Goal: Task Accomplishment & Management: Complete application form

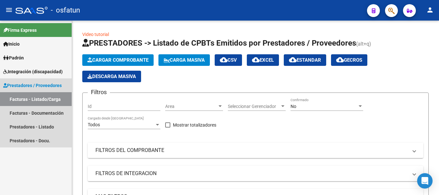
drag, startPoint x: 14, startPoint y: 99, endPoint x: 149, endPoint y: 73, distance: 137.4
click at [14, 100] on link "Facturas - Listado/Carga" at bounding box center [36, 99] width 72 height 14
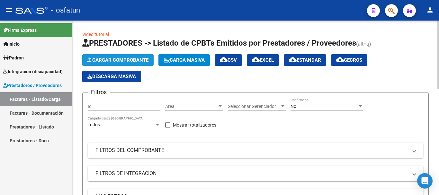
click at [128, 63] on span "Cargar Comprobante" at bounding box center [117, 60] width 61 height 6
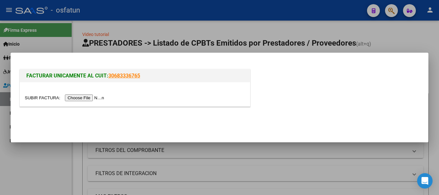
click at [94, 99] on input "file" at bounding box center [65, 97] width 81 height 7
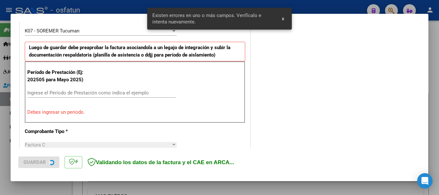
scroll to position [193, 0]
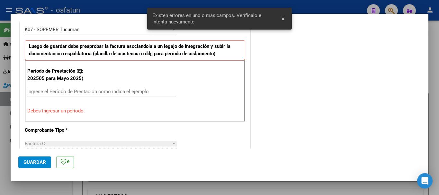
click at [78, 88] on div "Ingrese el Período de Prestación como indica el ejemplo" at bounding box center [101, 92] width 148 height 10
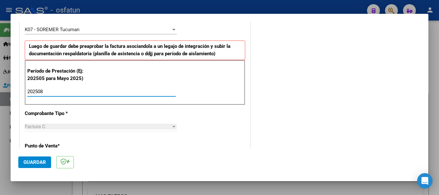
type input "202508"
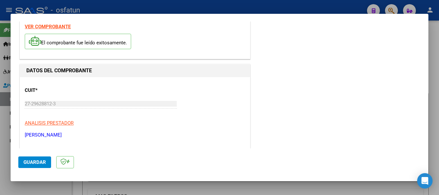
scroll to position [0, 0]
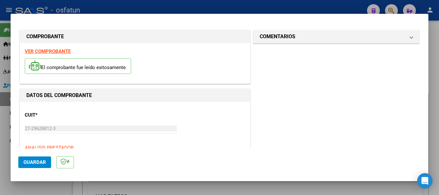
click at [298, 37] on mat-panel-title "COMENTARIOS" at bounding box center [332, 37] width 145 height 8
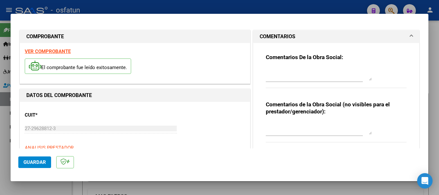
click at [283, 130] on textarea at bounding box center [319, 128] width 106 height 13
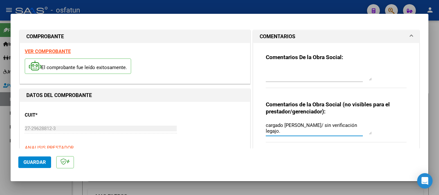
type textarea "cargado [PERSON_NAME]/ sin verificación legajo."
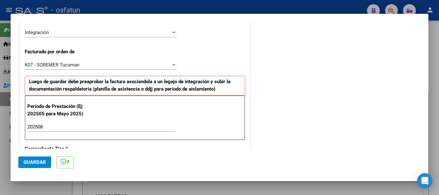
scroll to position [166, 0]
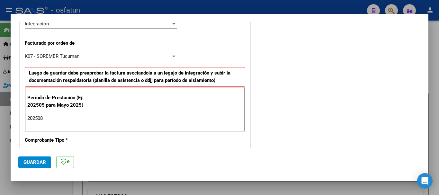
click at [100, 53] on div "K07 - SOREMER Tucuman Seleccionar Gerenciador" at bounding box center [101, 56] width 152 height 10
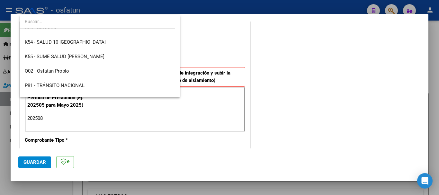
scroll to position [337, 0]
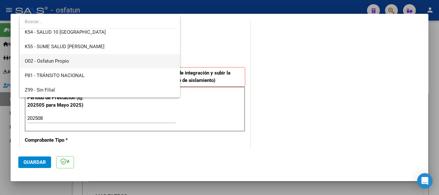
click at [76, 60] on span "O02 - Osfatun Propio" at bounding box center [100, 61] width 150 height 14
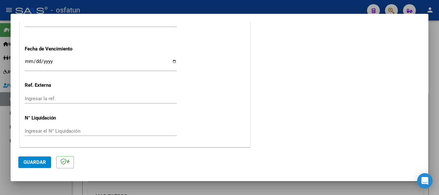
scroll to position [166, 0]
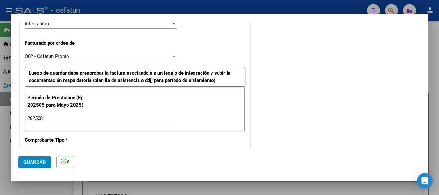
click at [41, 160] on span "Guardar" at bounding box center [34, 162] width 22 height 6
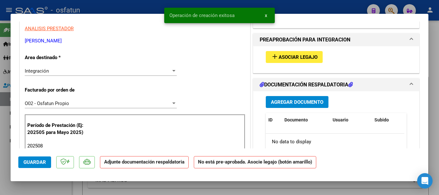
scroll to position [129, 0]
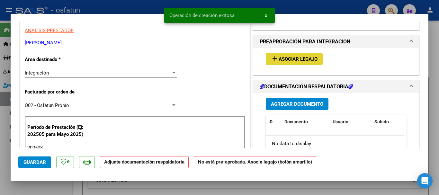
click at [301, 57] on span "Asociar Legajo" at bounding box center [297, 59] width 39 height 6
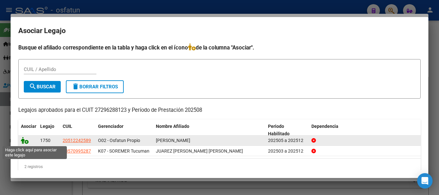
drag, startPoint x: 22, startPoint y: 142, endPoint x: 22, endPoint y: 148, distance: 5.8
click at [23, 143] on icon at bounding box center [25, 140] width 8 height 7
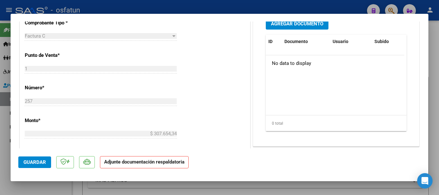
scroll to position [246, 0]
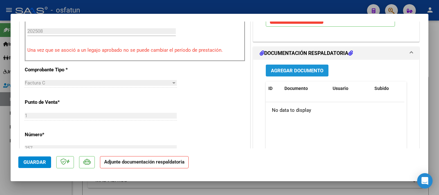
click at [308, 73] on span "Agregar Documento" at bounding box center [297, 71] width 52 height 6
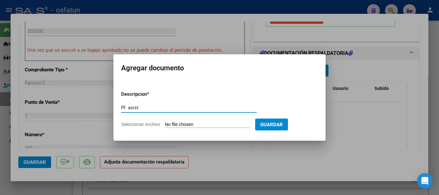
type input "Pl. asist"
click at [228, 127] on input "Seleccionar Archivo" at bounding box center [207, 125] width 85 height 6
type input "C:\fakepath\CANIZO 001.jpg"
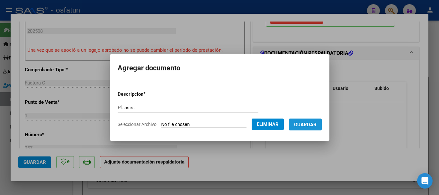
click at [313, 126] on span "Guardar" at bounding box center [305, 125] width 22 height 6
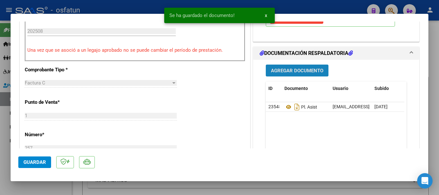
click at [297, 68] on span "Agregar Documento" at bounding box center [297, 71] width 52 height 6
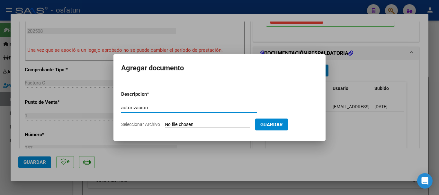
type input "autorización"
click at [194, 123] on input "Seleccionar Archivo" at bounding box center [207, 125] width 85 height 6
type input "C:\fakepath\order_3417087 autorización.pdf"
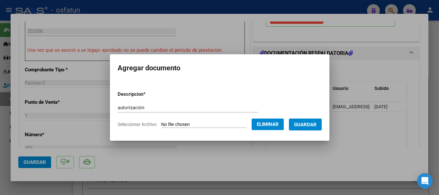
click at [321, 127] on button "Guardar" at bounding box center [305, 125] width 33 height 12
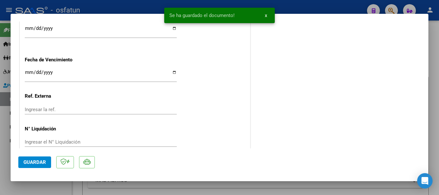
scroll to position [517, 0]
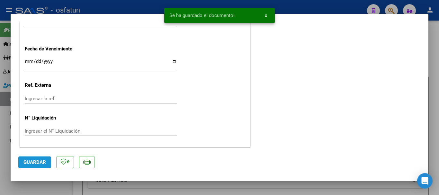
drag, startPoint x: 32, startPoint y: 165, endPoint x: 52, endPoint y: 170, distance: 19.8
click at [32, 165] on button "Guardar" at bounding box center [34, 162] width 33 height 12
click at [438, 92] on div at bounding box center [219, 97] width 439 height 195
type input "$ 0,00"
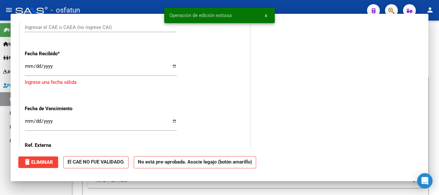
scroll to position [566, 0]
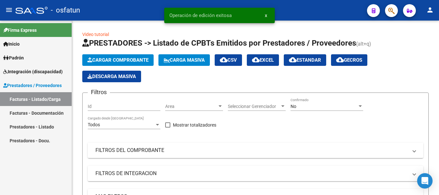
click at [430, 3] on mat-toolbar "menu - osfatun person" at bounding box center [219, 10] width 439 height 21
click at [429, 8] on mat-icon "person" at bounding box center [430, 10] width 8 height 8
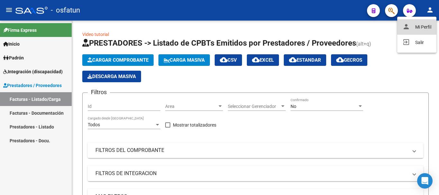
click at [418, 30] on button "person Mi Perfil" at bounding box center [416, 26] width 39 height 15
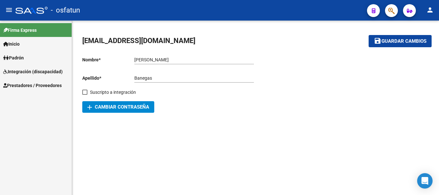
click at [20, 86] on span "Prestadores / Proveedores" at bounding box center [32, 85] width 58 height 7
click at [28, 73] on span "Integración (discapacidad)" at bounding box center [32, 71] width 59 height 7
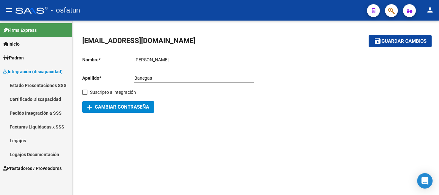
click at [37, 167] on span "Prestadores / Proveedores" at bounding box center [32, 168] width 58 height 7
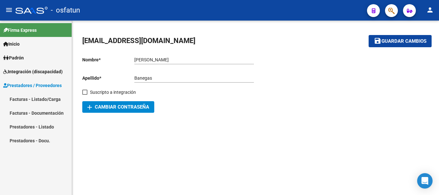
click at [34, 101] on link "Facturas - Listado/Carga" at bounding box center [36, 99] width 72 height 14
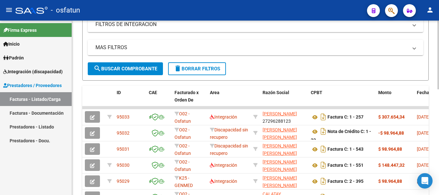
scroll to position [168, 0]
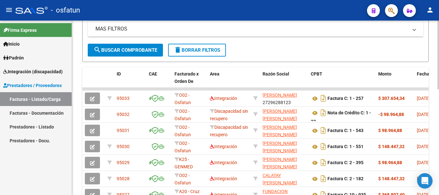
click at [430, 137] on div "Video tutorial PRESTADORES -> Listado de CPBTs Emitidos por Prestadores / Prove…" at bounding box center [256, 71] width 368 height 437
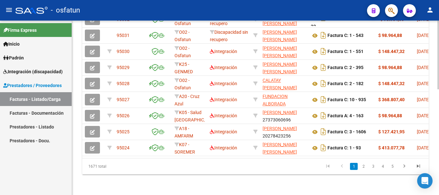
scroll to position [268, 0]
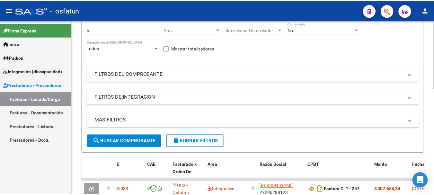
scroll to position [0, 0]
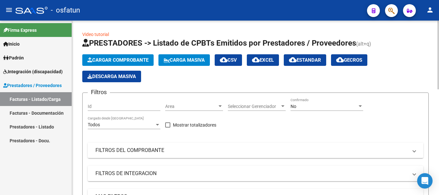
click at [438, 38] on div at bounding box center [438, 55] width 2 height 69
click at [428, 13] on mat-icon "person" at bounding box center [430, 10] width 8 height 8
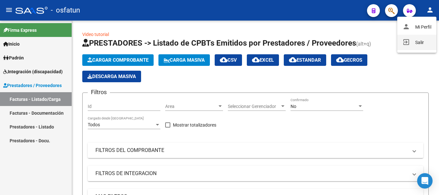
click at [418, 47] on button "exit_to_app Salir" at bounding box center [416, 42] width 39 height 15
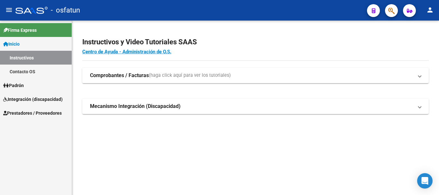
click at [34, 111] on span "Prestadores / Proveedores" at bounding box center [32, 113] width 58 height 7
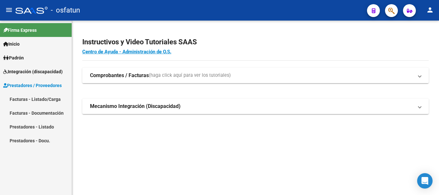
click at [29, 97] on link "Facturas - Listado/Carga" at bounding box center [36, 99] width 72 height 14
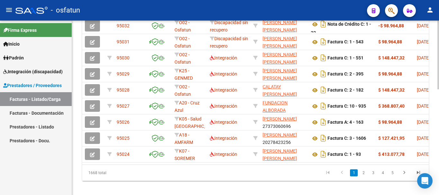
scroll to position [187, 0]
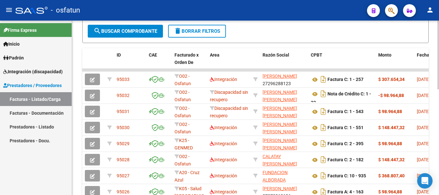
click at [424, 120] on div "Video tutorial PRESTADORES -> Listado de CPBTs Emitidos por Prestadores / Prove…" at bounding box center [256, 52] width 368 height 437
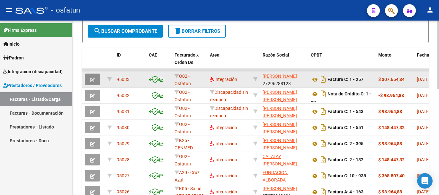
click at [92, 79] on icon "button" at bounding box center [92, 79] width 5 height 5
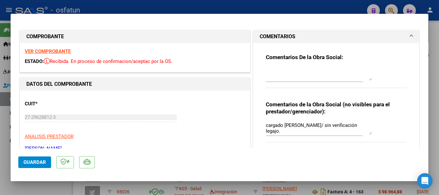
drag, startPoint x: 423, startPoint y: 45, endPoint x: 422, endPoint y: 63, distance: 18.3
click at [422, 64] on mat-dialog-content "COMPROBANTE VER COMPROBANTE ESTADO: Recibida. En proceso de confirmacion/acepta…" at bounding box center [220, 85] width 418 height 127
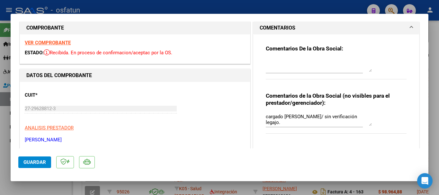
scroll to position [0, 0]
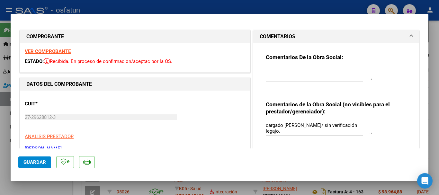
click at [284, 77] on textarea at bounding box center [319, 74] width 106 height 13
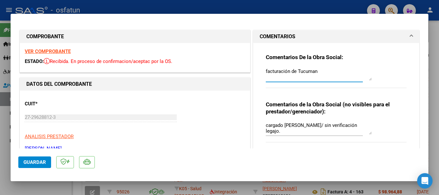
drag, startPoint x: 312, startPoint y: 72, endPoint x: 321, endPoint y: 84, distance: 15.1
click at [314, 75] on textarea "facturación de Tucuman" at bounding box center [319, 74] width 106 height 13
type textarea "facturación de Tucumán"
drag, startPoint x: 41, startPoint y: 163, endPoint x: 26, endPoint y: 166, distance: 15.6
click at [40, 163] on span "Guardar" at bounding box center [34, 162] width 22 height 6
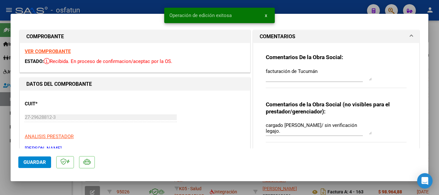
click at [434, 115] on div at bounding box center [219, 97] width 439 height 195
type input "$ 0,00"
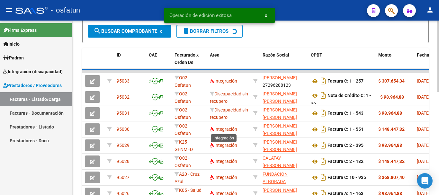
scroll to position [187, 0]
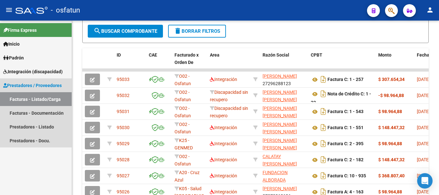
click at [22, 98] on link "Facturas - Listado/Carga" at bounding box center [36, 99] width 72 height 14
click at [19, 96] on link "Facturas - Listado/Carga" at bounding box center [36, 99] width 72 height 14
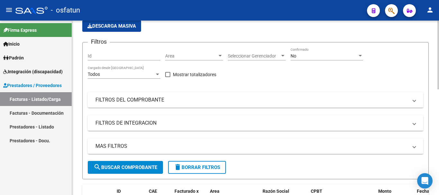
scroll to position [0, 0]
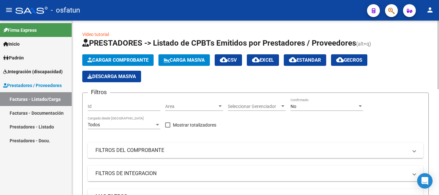
click at [434, 33] on div at bounding box center [438, 55] width 2 height 69
click at [139, 57] on button "Cargar Comprobante" at bounding box center [117, 60] width 71 height 12
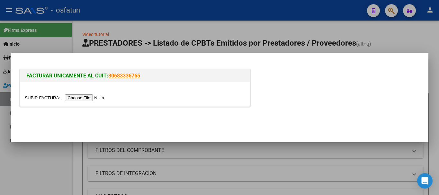
click at [74, 97] on input "file" at bounding box center [65, 97] width 81 height 7
click at [70, 98] on input "file" at bounding box center [65, 97] width 81 height 7
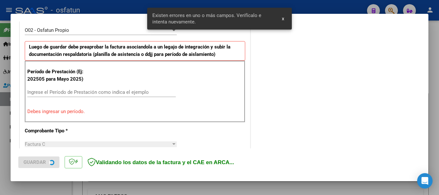
scroll to position [193, 0]
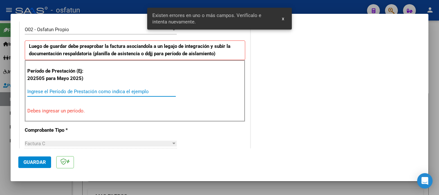
click at [49, 94] on input "Ingrese el Período de Prestación como indica el ejemplo" at bounding box center [101, 92] width 148 height 6
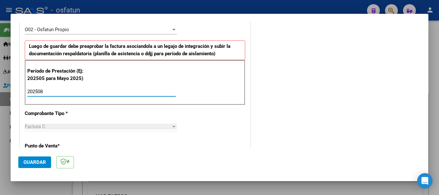
type input "202508"
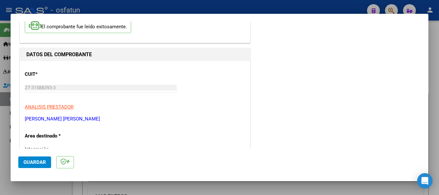
scroll to position [0, 0]
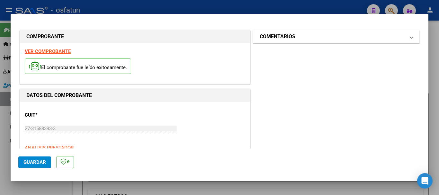
drag, startPoint x: 331, startPoint y: 33, endPoint x: 264, endPoint y: 54, distance: 70.0
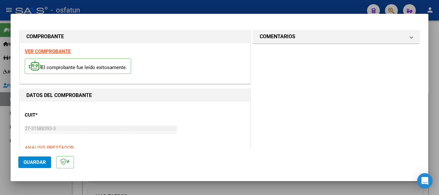
click at [330, 33] on mat-panel-title "COMENTARIOS" at bounding box center [332, 37] width 145 height 8
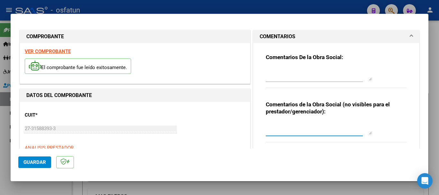
click at [280, 132] on textarea at bounding box center [319, 128] width 106 height 13
type textarea "cargado [PERSON_NAME] / sin verificar legajo."
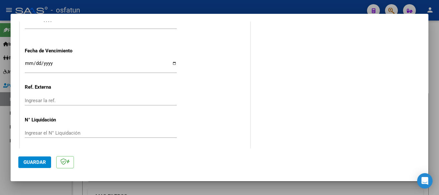
scroll to position [507, 0]
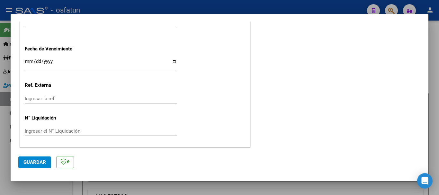
click at [30, 163] on span "Guardar" at bounding box center [34, 162] width 22 height 6
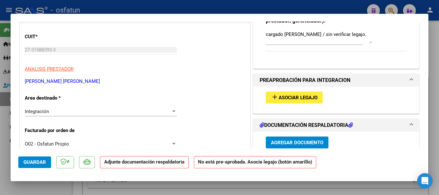
scroll to position [93, 0]
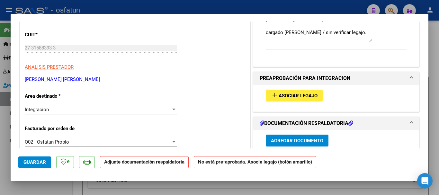
drag, startPoint x: 76, startPoint y: 82, endPoint x: 25, endPoint y: 80, distance: 51.1
click at [25, 80] on p "[PERSON_NAME] [PERSON_NAME]" at bounding box center [135, 79] width 220 height 7
copy p "[PERSON_NAME] [PERSON_NAME]"
click at [1, 43] on div "COMPROBANTE VER COMPROBANTE ESTADO: Recibida. En proceso de confirmacion/acepta…" at bounding box center [219, 97] width 439 height 195
click at [13, 49] on mat-dialog-content "COMPROBANTE VER COMPROBANTE ESTADO: Recibida. En proceso de confirmacion/acepta…" at bounding box center [220, 85] width 418 height 127
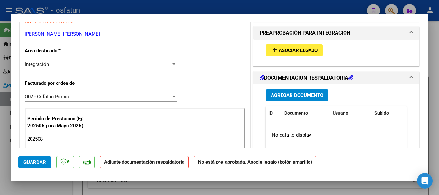
scroll to position [143, 0]
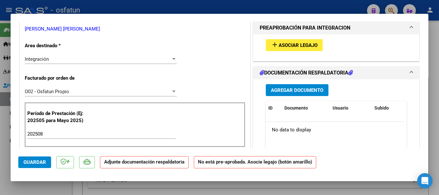
click at [306, 45] on span "Asociar Legajo" at bounding box center [297, 45] width 39 height 6
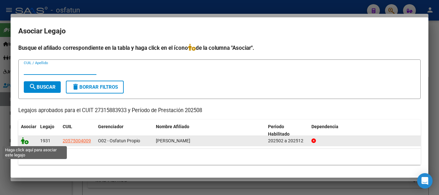
click at [23, 143] on icon at bounding box center [25, 140] width 8 height 7
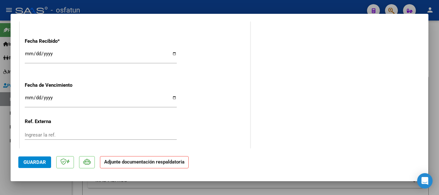
scroll to position [517, 0]
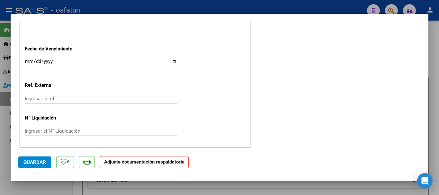
click at [30, 158] on button "Guardar" at bounding box center [34, 162] width 33 height 12
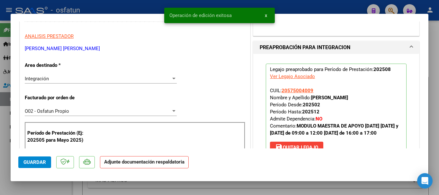
scroll to position [124, 0]
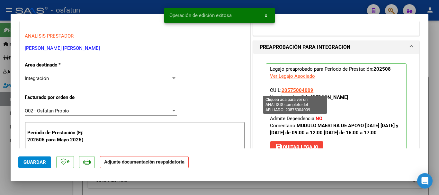
click at [297, 91] on span "20575004009" at bounding box center [297, 90] width 32 height 6
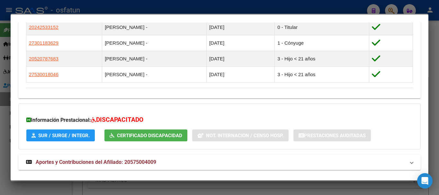
scroll to position [412, 0]
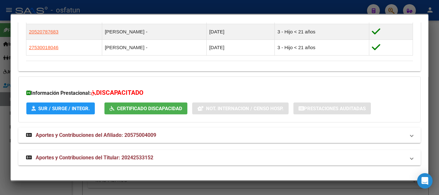
click at [434, 116] on div at bounding box center [219, 97] width 439 height 195
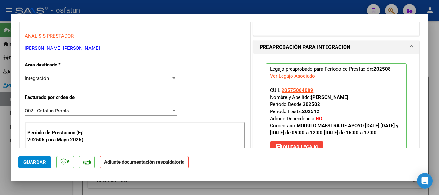
drag, startPoint x: 310, startPoint y: 98, endPoint x: 376, endPoint y: 101, distance: 66.2
click at [376, 101] on p "Legajo preaprobado para Período de Prestación: 202508 Ver Legajo Asociado CUIL:…" at bounding box center [336, 109] width 141 height 92
copy strong "[PERSON_NAME]"
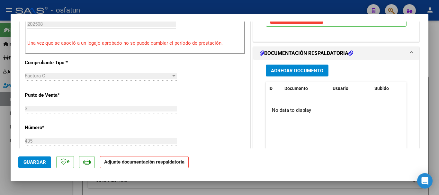
scroll to position [250, 0]
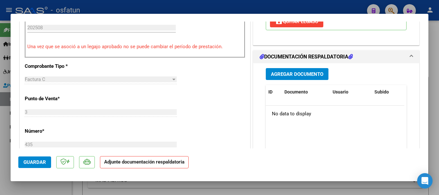
click at [303, 77] on button "Agregar Documento" at bounding box center [297, 74] width 63 height 12
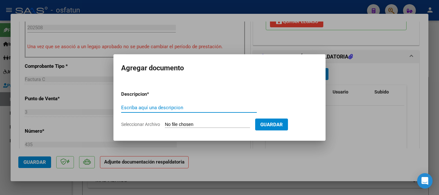
click at [165, 110] on input "Escriba aquí una descripcion" at bounding box center [189, 108] width 136 height 6
type input "autorizacion"
click at [207, 127] on input "Seleccionar Archivo" at bounding box center [207, 125] width 85 height 6
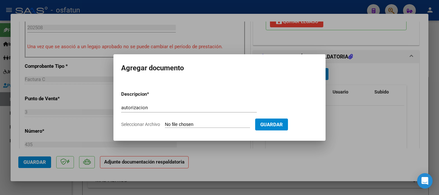
click at [343, 140] on div at bounding box center [219, 97] width 439 height 195
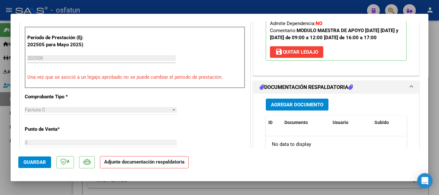
scroll to position [233, 0]
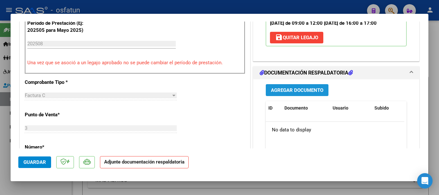
click at [292, 96] on button "Agregar Documento" at bounding box center [297, 90] width 63 height 12
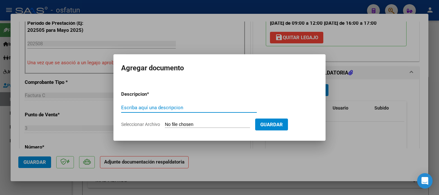
click at [138, 107] on input "Escriba aquí una descripcion" at bounding box center [189, 108] width 136 height 6
type input "autorizacion"
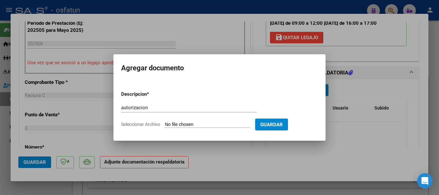
click at [237, 126] on input "Seleccionar Archivo" at bounding box center [207, 125] width 85 height 6
type input "C:\fakepath\order_3368378 (1) (1) (1) (1) (1) (1).pdf"
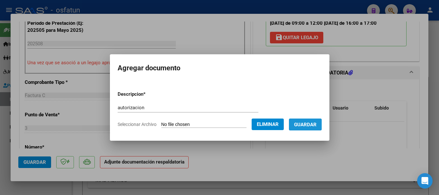
drag, startPoint x: 316, startPoint y: 124, endPoint x: 293, endPoint y: 124, distance: 23.1
click at [316, 124] on span "Guardar" at bounding box center [305, 125] width 22 height 6
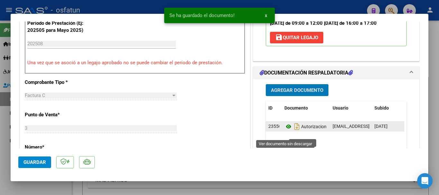
click at [286, 130] on icon at bounding box center [288, 127] width 8 height 8
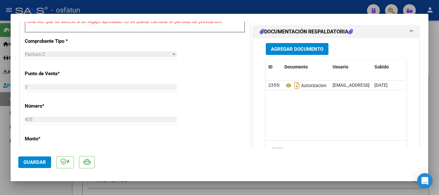
scroll to position [278, 0]
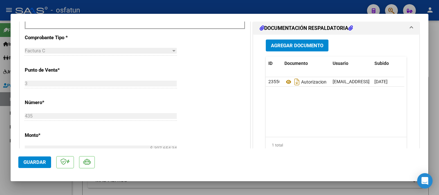
click at [286, 51] on button "Agregar Documento" at bounding box center [297, 46] width 63 height 12
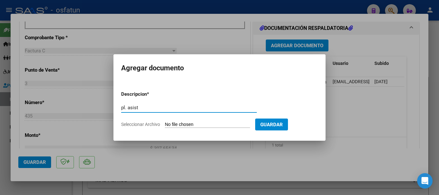
type input "pl. asist"
click at [224, 124] on input "Seleccionar Archivo" at bounding box center [207, 125] width 85 height 6
type input "C:\fakepath\WhatsApp Image [DATE] 00.59.01.jpeg"
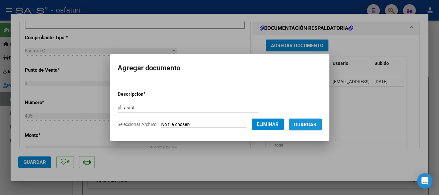
click at [312, 127] on span "Guardar" at bounding box center [305, 125] width 22 height 6
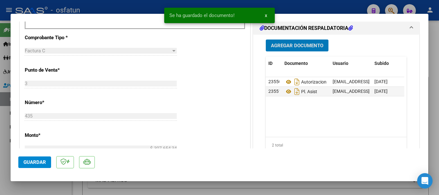
click at [29, 164] on span "Guardar" at bounding box center [34, 162] width 22 height 6
drag, startPoint x: 435, startPoint y: 128, endPoint x: 223, endPoint y: 163, distance: 214.8
click at [434, 128] on div at bounding box center [219, 97] width 439 height 195
type input "$ 0,00"
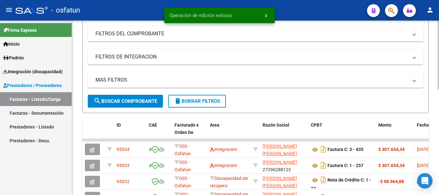
scroll to position [0, 0]
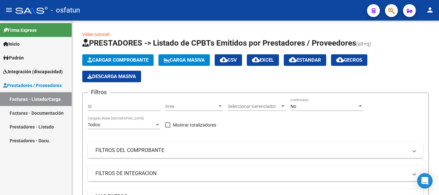
click at [27, 98] on link "Facturas - Listado/Carga" at bounding box center [36, 99] width 72 height 14
click at [112, 59] on span "Cargar Comprobante" at bounding box center [117, 60] width 61 height 6
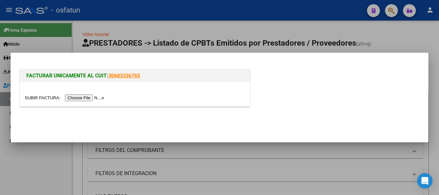
click at [90, 97] on input "file" at bounding box center [65, 97] width 81 height 7
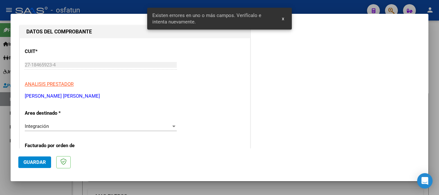
scroll to position [62, 0]
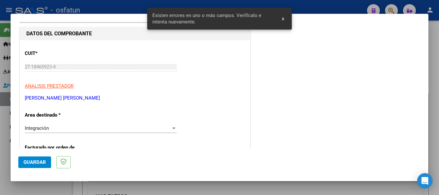
click at [1, 62] on div "COMPROBANTE VER COMPROBANTE El comprobante fue leído exitosamente. DATOS DEL CO…" at bounding box center [219, 97] width 439 height 195
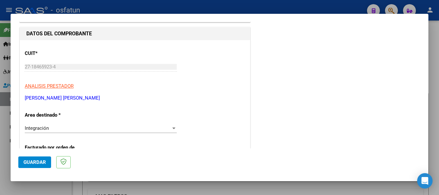
drag, startPoint x: 91, startPoint y: 97, endPoint x: 25, endPoint y: 99, distance: 66.2
click at [25, 99] on p "[PERSON_NAME] [PERSON_NAME]" at bounding box center [135, 97] width 220 height 7
copy p "[PERSON_NAME] [PERSON_NAME]"
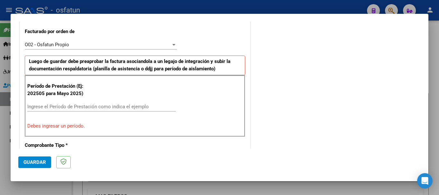
scroll to position [180, 0]
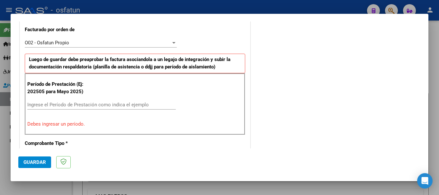
click at [75, 110] on div "Ingrese el Período de Prestación como indica el ejemplo" at bounding box center [101, 108] width 148 height 16
click at [72, 107] on input "Ingrese el Período de Prestación como indica el ejemplo" at bounding box center [101, 105] width 148 height 6
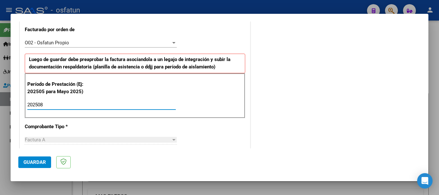
type input "202508"
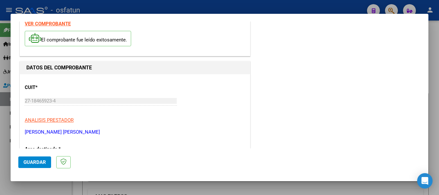
scroll to position [0, 0]
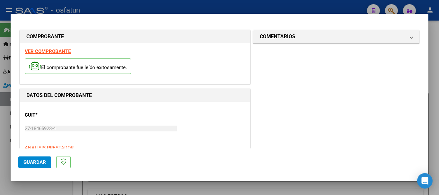
drag, startPoint x: 331, startPoint y: 30, endPoint x: 292, endPoint y: 64, distance: 52.6
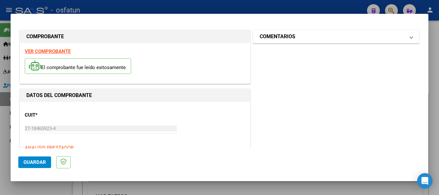
click at [284, 40] on h1 "COMENTARIOS" at bounding box center [278, 37] width 36 height 8
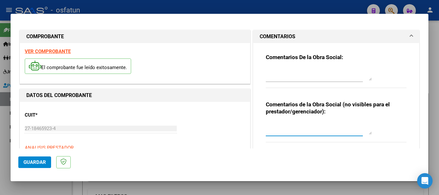
click at [276, 127] on textarea at bounding box center [319, 128] width 106 height 13
type textarea "cargado por [PERSON_NAME]/sin verificación de legajo"
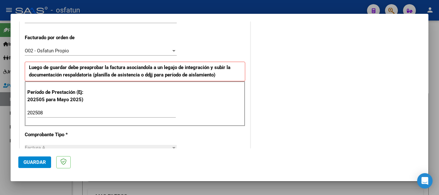
scroll to position [209, 0]
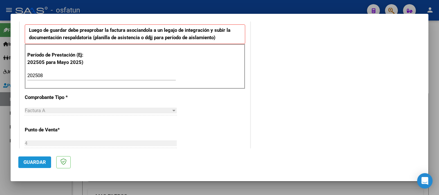
click at [27, 160] on span "Guardar" at bounding box center [34, 162] width 22 height 6
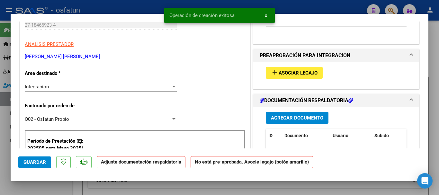
scroll to position [117, 0]
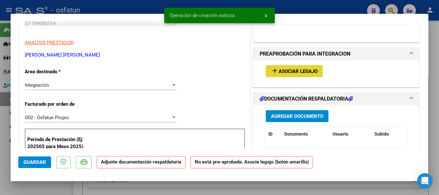
click at [278, 75] on button "add Asociar Legajo" at bounding box center [294, 71] width 57 height 12
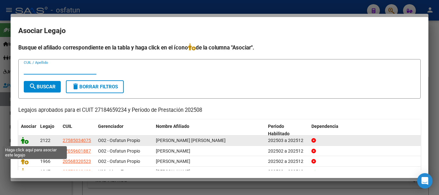
click at [22, 140] on icon at bounding box center [25, 140] width 8 height 7
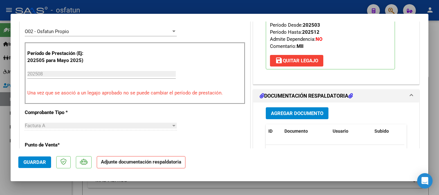
scroll to position [205, 0]
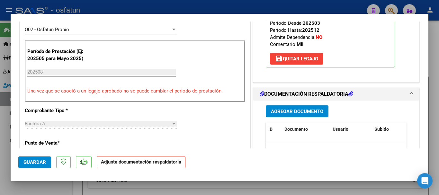
click at [278, 113] on span "Agregar Documento" at bounding box center [297, 112] width 52 height 6
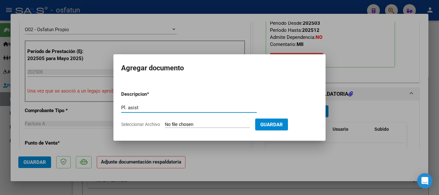
type input "Pl. asist"
drag, startPoint x: 226, startPoint y: 124, endPoint x: 202, endPoint y: 115, distance: 25.8
click at [221, 119] on form "Descripcion * Pl. asist Escriba aquí una descripcion Seleccionar Archivo Guardar" at bounding box center [219, 109] width 197 height 47
click at [215, 124] on input "Seleccionar Archivo" at bounding box center [207, 125] width 85 height 6
type input "C:\fakepath\[PERSON_NAME]. complementaria.pdf"
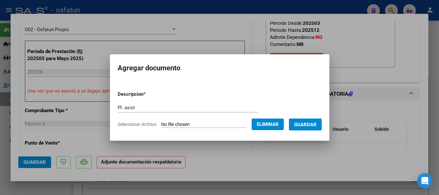
click at [314, 125] on span "Guardar" at bounding box center [305, 125] width 22 height 6
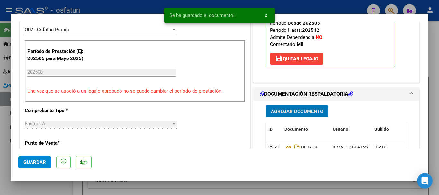
click at [298, 112] on span "Agregar Documento" at bounding box center [297, 112] width 52 height 6
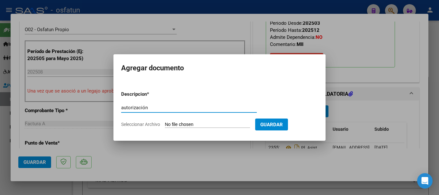
type input "autorización"
click at [230, 125] on input "Seleccionar Archivo" at bounding box center [207, 125] width 85 height 6
type input "C:\fakepath\[PERSON_NAME]- autorizacion.pdf"
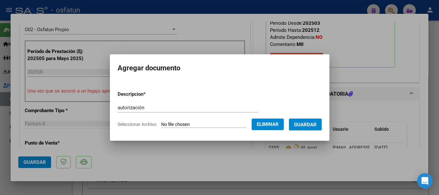
click at [316, 126] on span "Guardar" at bounding box center [305, 125] width 22 height 6
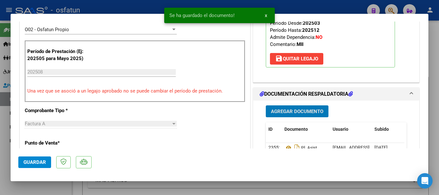
click at [31, 163] on span "Guardar" at bounding box center [34, 162] width 22 height 6
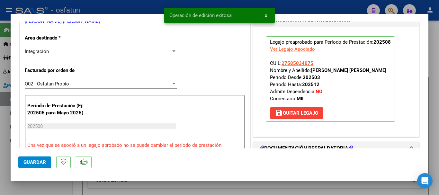
scroll to position [149, 0]
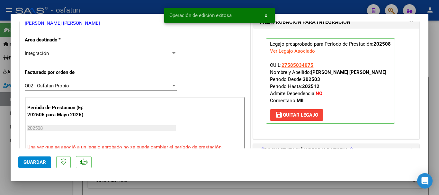
drag, startPoint x: 314, startPoint y: 72, endPoint x: 389, endPoint y: 73, distance: 74.5
click at [389, 73] on p "Legajo preaprobado para Período de Prestación: 202508 Ver Legajo Asociado CUIL:…" at bounding box center [330, 80] width 129 height 85
copy strong "[PERSON_NAME] [PERSON_NAME]"
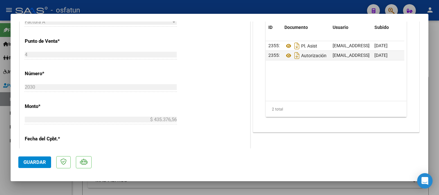
scroll to position [517, 0]
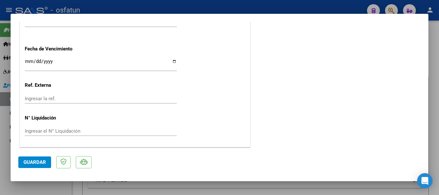
click at [28, 163] on span "Guardar" at bounding box center [34, 162] width 22 height 6
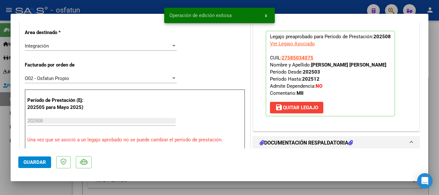
scroll to position [154, 0]
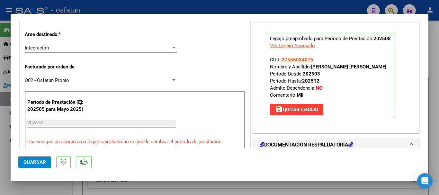
click at [434, 107] on div at bounding box center [219, 97] width 439 height 195
type input "$ 0,00"
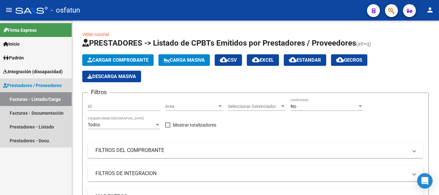
click at [18, 98] on link "Facturas - Listado/Carga" at bounding box center [36, 99] width 72 height 14
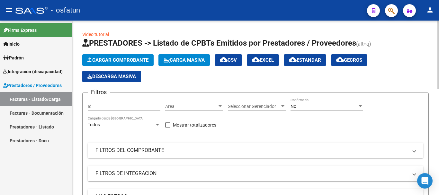
click at [136, 58] on span "Cargar Comprobante" at bounding box center [117, 60] width 61 height 6
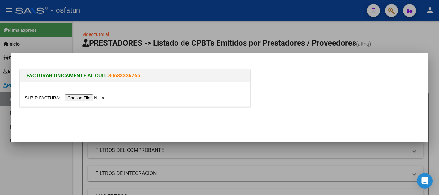
click at [102, 96] on input "file" at bounding box center [65, 97] width 81 height 7
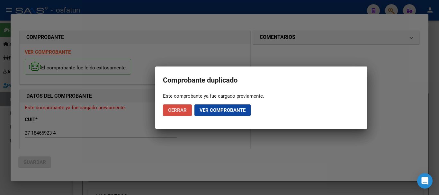
click at [184, 109] on span "Cerrar" at bounding box center [177, 110] width 19 height 6
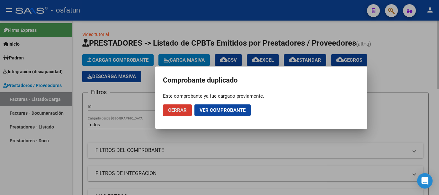
drag, startPoint x: 183, startPoint y: 109, endPoint x: 108, endPoint y: 112, distance: 75.2
click at [182, 109] on span "Cerrar" at bounding box center [177, 110] width 19 height 6
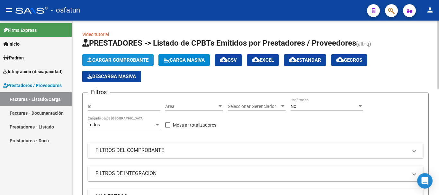
click at [97, 62] on span "Cargar Comprobante" at bounding box center [117, 60] width 61 height 6
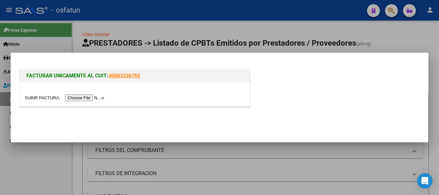
click at [92, 101] on input "file" at bounding box center [65, 97] width 81 height 7
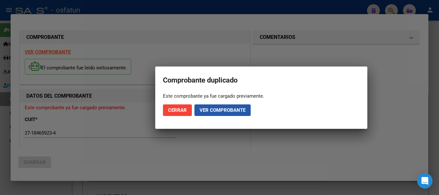
click at [201, 111] on span "Ver comprobante" at bounding box center [222, 110] width 46 height 6
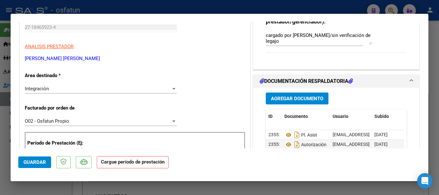
scroll to position [92, 0]
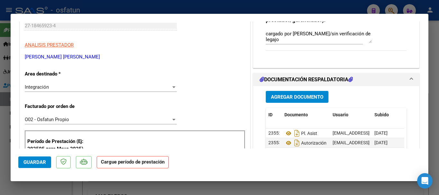
click at [394, 81] on mat-panel-title "DOCUMENTACIÓN RESPALDATORIA" at bounding box center [332, 80] width 145 height 8
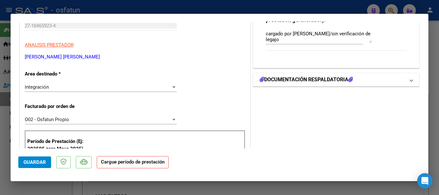
click at [394, 81] on mat-panel-title "DOCUMENTACIÓN RESPALDATORIA" at bounding box center [332, 80] width 145 height 8
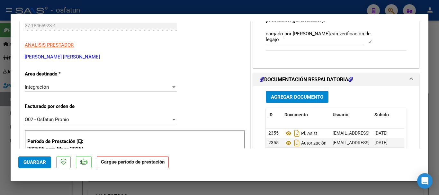
click at [350, 59] on div "Comentarios De la Obra Social: Comentarios de la Obra Social (no visibles para …" at bounding box center [336, 7] width 150 height 111
drag, startPoint x: 428, startPoint y: 63, endPoint x: 431, endPoint y: 73, distance: 10.6
click at [431, 73] on div at bounding box center [219, 97] width 439 height 195
type input "$ 0,00"
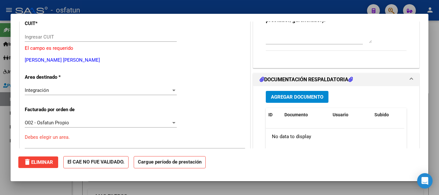
scroll to position [0, 0]
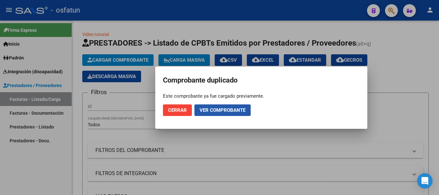
click at [222, 112] on span "Ver comprobante" at bounding box center [222, 110] width 46 height 6
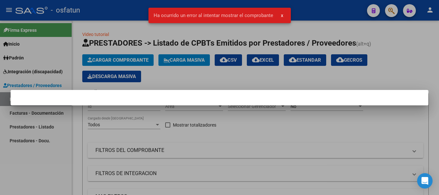
click at [264, 109] on div at bounding box center [219, 97] width 439 height 195
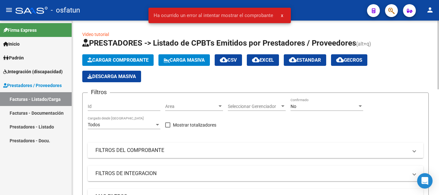
click at [110, 62] on span "Cargar Comprobante" at bounding box center [117, 60] width 61 height 6
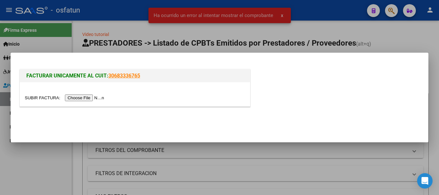
click at [93, 97] on input "file" at bounding box center [65, 97] width 81 height 7
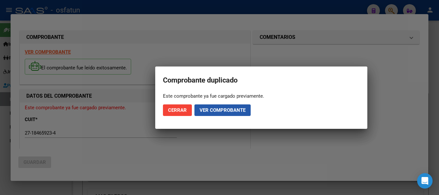
click at [216, 111] on span "Ver comprobante" at bounding box center [222, 110] width 46 height 6
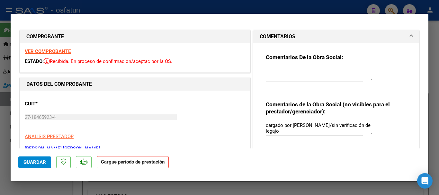
click at [434, 93] on div at bounding box center [219, 97] width 439 height 195
type input "$ 0,00"
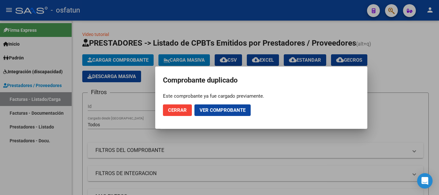
click at [176, 111] on span "Cerrar" at bounding box center [177, 110] width 19 height 6
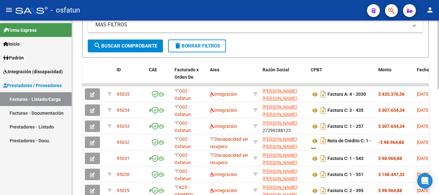
scroll to position [173, 0]
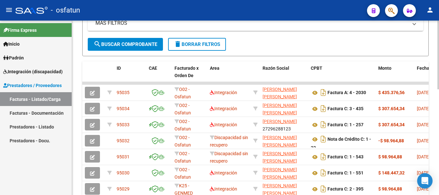
click at [434, 146] on div at bounding box center [438, 124] width 2 height 69
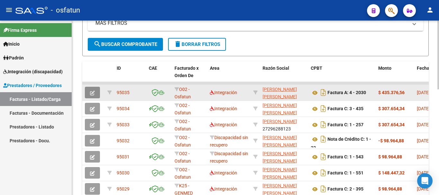
click at [94, 94] on icon "button" at bounding box center [92, 93] width 5 height 5
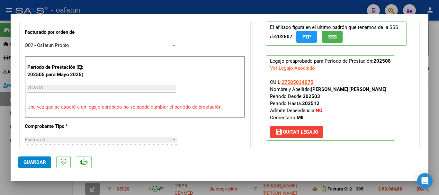
scroll to position [167, 0]
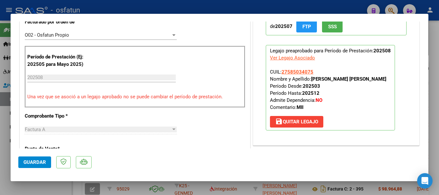
click at [434, 83] on div at bounding box center [219, 97] width 439 height 195
type input "$ 0,00"
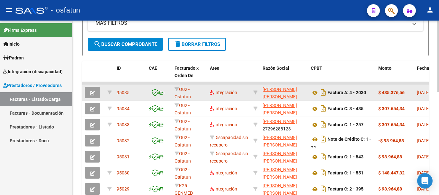
scroll to position [173, 0]
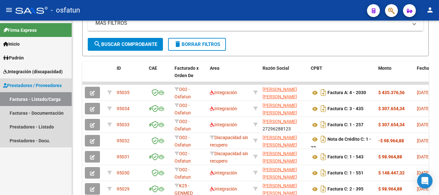
click at [25, 98] on link "Facturas - Listado/Carga" at bounding box center [36, 99] width 72 height 14
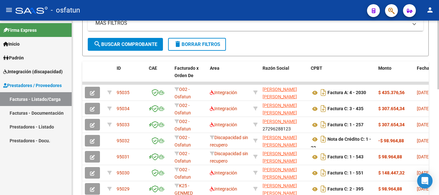
scroll to position [0, 0]
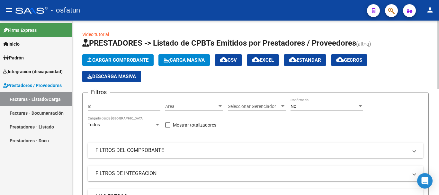
click at [434, 24] on div at bounding box center [438, 55] width 2 height 69
click at [142, 59] on span "Cargar Comprobante" at bounding box center [117, 60] width 61 height 6
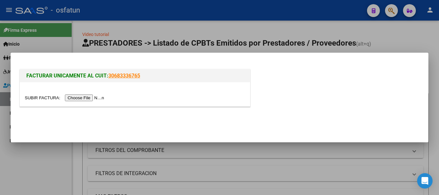
click at [91, 97] on input "file" at bounding box center [65, 97] width 81 height 7
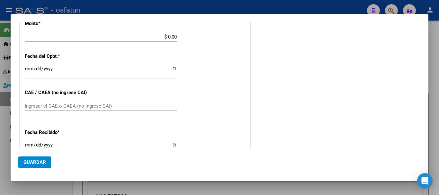
scroll to position [358, 0]
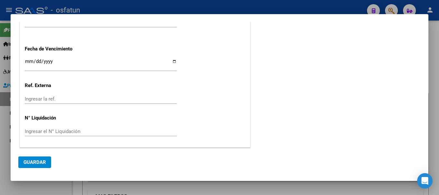
click at [434, 137] on div at bounding box center [219, 97] width 439 height 195
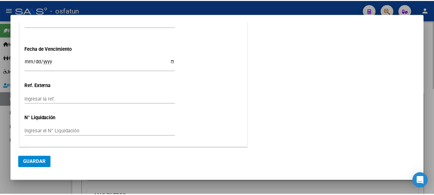
scroll to position [0, 0]
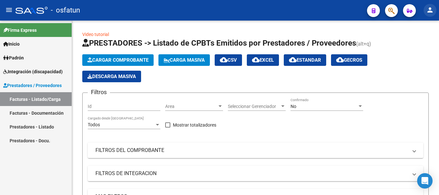
click at [429, 14] on button "person" at bounding box center [429, 10] width 13 height 13
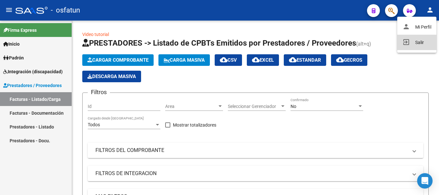
click at [413, 44] on button "exit_to_app Salir" at bounding box center [416, 42] width 39 height 15
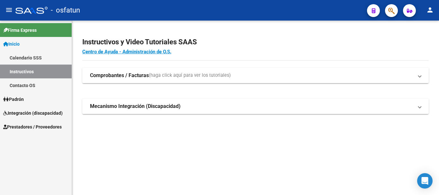
drag, startPoint x: 23, startPoint y: 125, endPoint x: 20, endPoint y: 128, distance: 3.9
click at [23, 125] on span "Prestadores / Proveedores" at bounding box center [32, 126] width 58 height 7
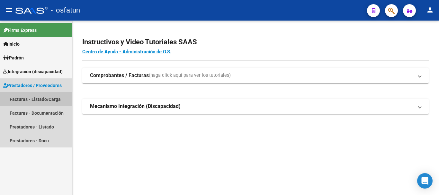
click at [30, 101] on link "Facturas - Listado/Carga" at bounding box center [36, 99] width 72 height 14
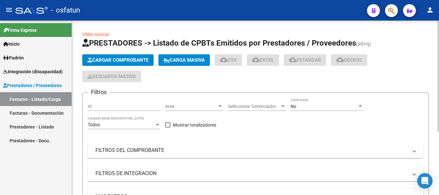
click at [131, 60] on span "Cargar Comprobante" at bounding box center [117, 60] width 61 height 6
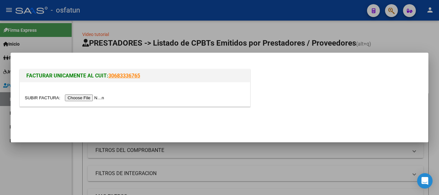
click at [77, 98] on input "file" at bounding box center [65, 97] width 81 height 7
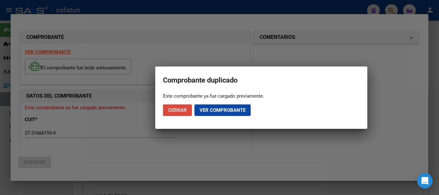
click at [186, 112] on span "Cerrar" at bounding box center [177, 110] width 19 height 6
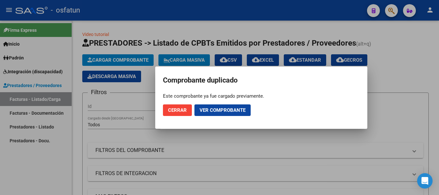
click at [167, 113] on button "Cerrar" at bounding box center [177, 110] width 29 height 12
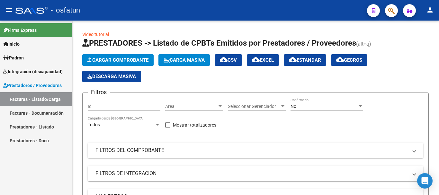
click at [429, 13] on mat-icon "person" at bounding box center [430, 10] width 8 height 8
drag, startPoint x: 415, startPoint y: 26, endPoint x: 193, endPoint y: 66, distance: 225.0
click at [415, 27] on button "person Mi Perfil" at bounding box center [416, 26] width 39 height 15
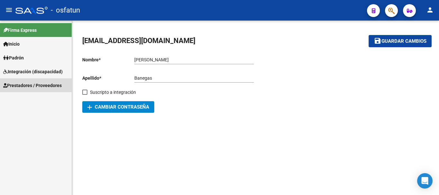
click at [29, 84] on span "Prestadores / Proveedores" at bounding box center [32, 85] width 58 height 7
click at [23, 85] on span "Prestadores / Proveedores" at bounding box center [32, 85] width 58 height 7
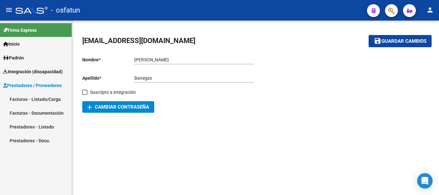
drag, startPoint x: 18, startPoint y: 100, endPoint x: 41, endPoint y: 100, distance: 23.1
click at [18, 100] on link "Facturas - Listado/Carga" at bounding box center [36, 99] width 72 height 14
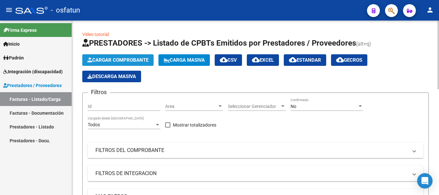
click at [121, 56] on button "Cargar Comprobante" at bounding box center [117, 60] width 71 height 12
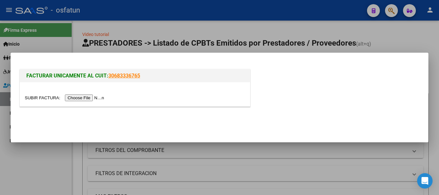
click at [98, 96] on input "file" at bounding box center [65, 97] width 81 height 7
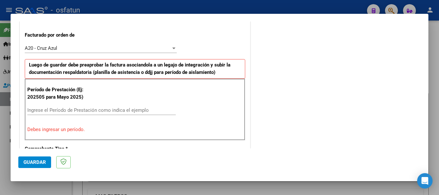
scroll to position [178, 0]
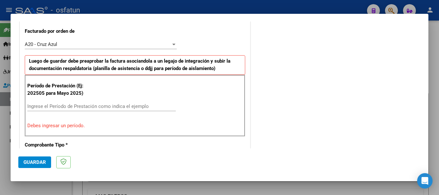
click at [48, 105] on input "Ingrese el Período de Prestación como indica el ejemplo" at bounding box center [101, 106] width 148 height 6
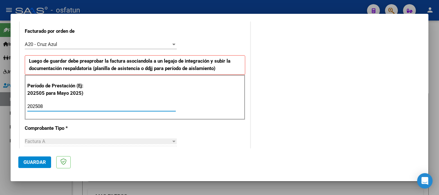
type input "202508"
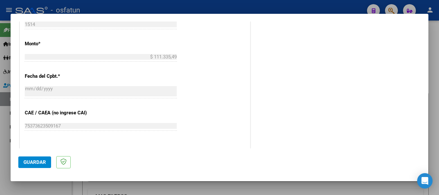
scroll to position [507, 0]
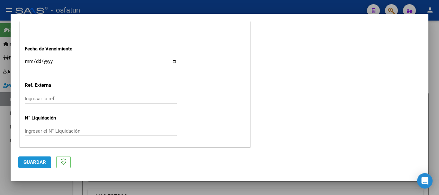
click at [29, 165] on button "Guardar" at bounding box center [34, 162] width 33 height 12
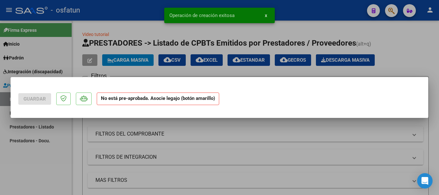
scroll to position [0, 0]
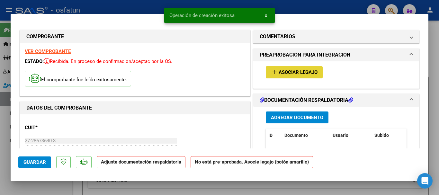
click at [290, 74] on span "Asociar Legajo" at bounding box center [297, 73] width 39 height 6
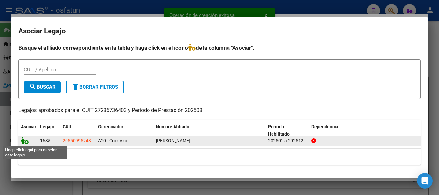
click at [25, 142] on icon at bounding box center [25, 140] width 8 height 7
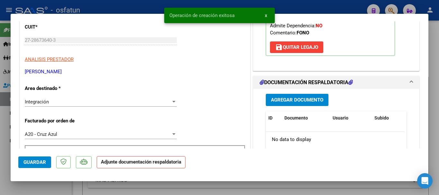
scroll to position [133, 0]
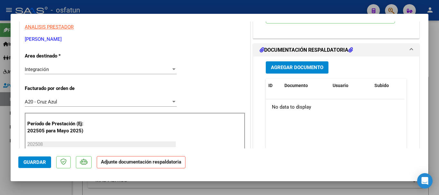
click at [269, 61] on div "Agregar Documento ID Documento Usuario Subido Acción No data to display 0 total…" at bounding box center [336, 121] width 150 height 128
click at [266, 67] on button "Agregar Documento" at bounding box center [297, 67] width 63 height 12
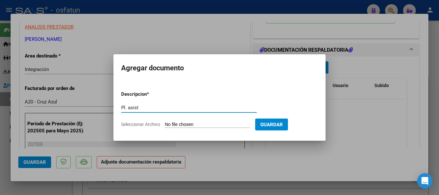
type input "Pl. asist"
click at [201, 121] on form "Descripcion * Pl. asist Escriba aquí una descripcion Seleccionar Archivo Guardar" at bounding box center [219, 109] width 197 height 47
click at [207, 125] on input "Seleccionar Archivo" at bounding box center [207, 125] width 85 height 6
type input "C:\fakepath\TEJEDA 08.pdf"
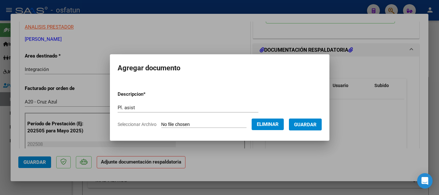
drag, startPoint x: 316, startPoint y: 124, endPoint x: 302, endPoint y: 132, distance: 16.0
click at [316, 124] on span "Guardar" at bounding box center [305, 125] width 22 height 6
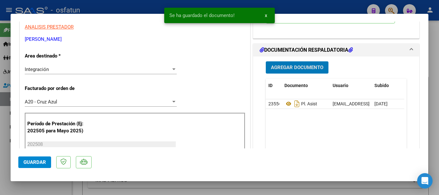
click at [290, 65] on span "Agregar Documento" at bounding box center [297, 68] width 52 height 6
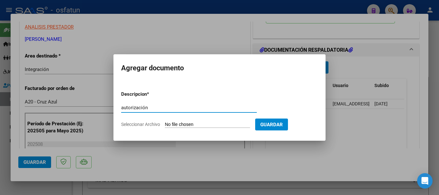
type input "autorización"
click at [195, 123] on input "Seleccionar Archivo" at bounding box center [207, 125] width 85 height 6
type input "C:\fakepath\TEJEDA _AUTORIZACIONES.pdf"
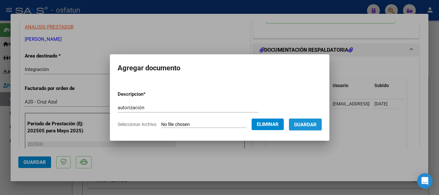
drag, startPoint x: 316, startPoint y: 126, endPoint x: 252, endPoint y: 147, distance: 67.3
click at [316, 127] on span "Guardar" at bounding box center [305, 125] width 22 height 6
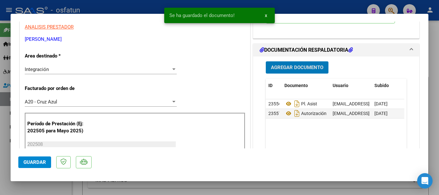
click at [40, 160] on span "Guardar" at bounding box center [34, 162] width 22 height 6
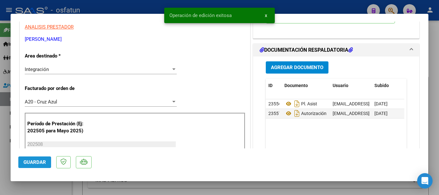
click at [40, 161] on span "Guardar" at bounding box center [34, 162] width 22 height 6
drag, startPoint x: 435, startPoint y: 147, endPoint x: 339, endPoint y: 191, distance: 105.5
click at [434, 149] on div at bounding box center [219, 97] width 439 height 195
type input "$ 0,00"
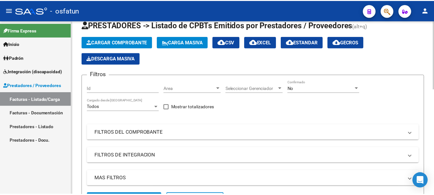
scroll to position [0, 0]
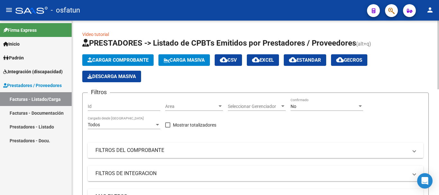
click at [32, 103] on link "Facturas - Listado/Carga" at bounding box center [36, 99] width 72 height 14
click at [125, 58] on span "Cargar Comprobante" at bounding box center [117, 60] width 61 height 6
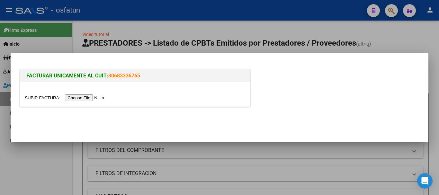
click at [85, 96] on input "file" at bounding box center [65, 97] width 81 height 7
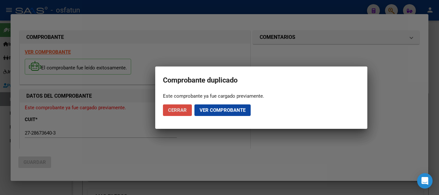
click at [177, 108] on span "Cerrar" at bounding box center [177, 110] width 19 height 6
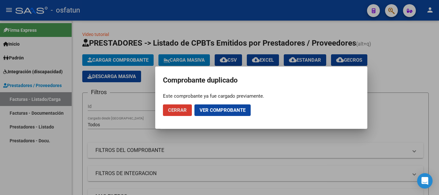
click at [177, 112] on span "Cerrar" at bounding box center [177, 110] width 19 height 6
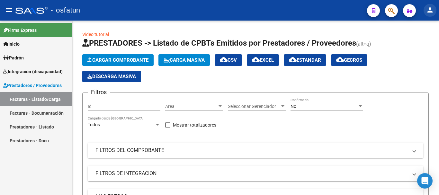
click at [428, 12] on mat-icon "person" at bounding box center [430, 10] width 8 height 8
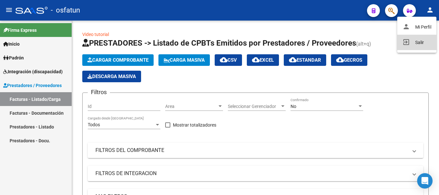
click at [423, 45] on button "exit_to_app Salir" at bounding box center [416, 42] width 39 height 15
